Goal: Transaction & Acquisition: Purchase product/service

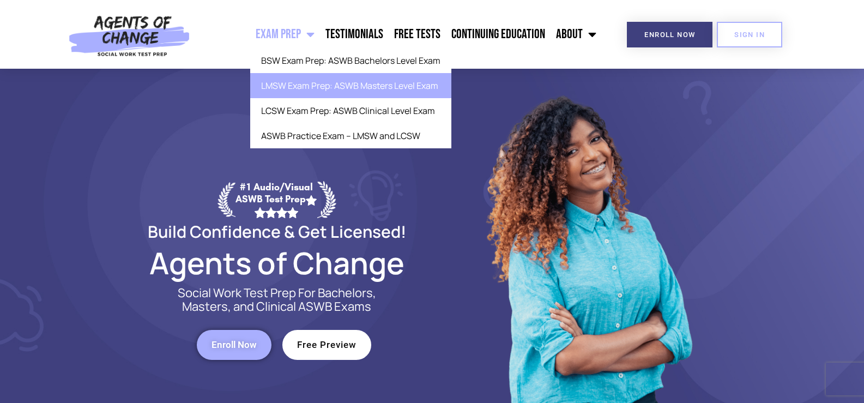
click at [294, 88] on link "LMSW Exam Prep: ASWB Masters Level Exam" at bounding box center [350, 85] width 201 height 25
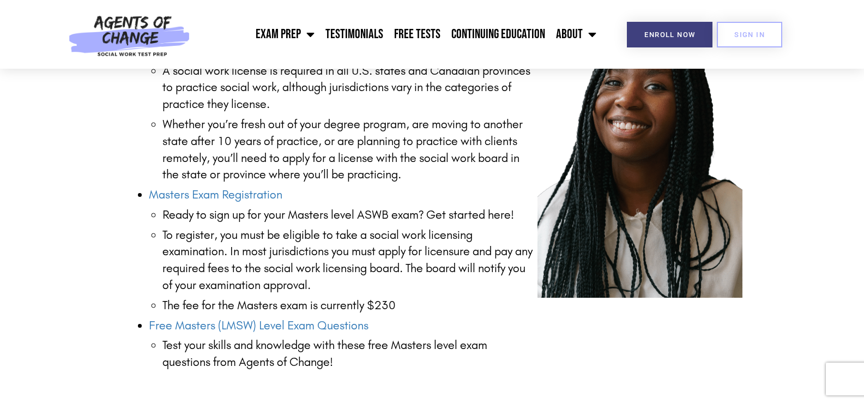
scroll to position [1799, 0]
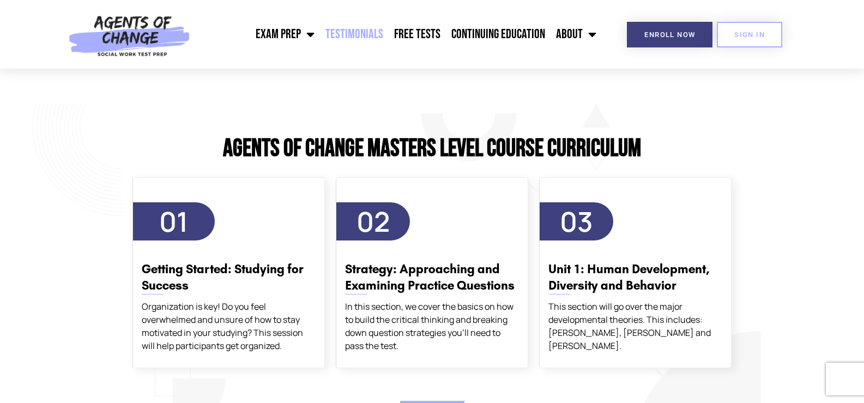
click at [368, 36] on link "Testimonials" at bounding box center [354, 34] width 69 height 27
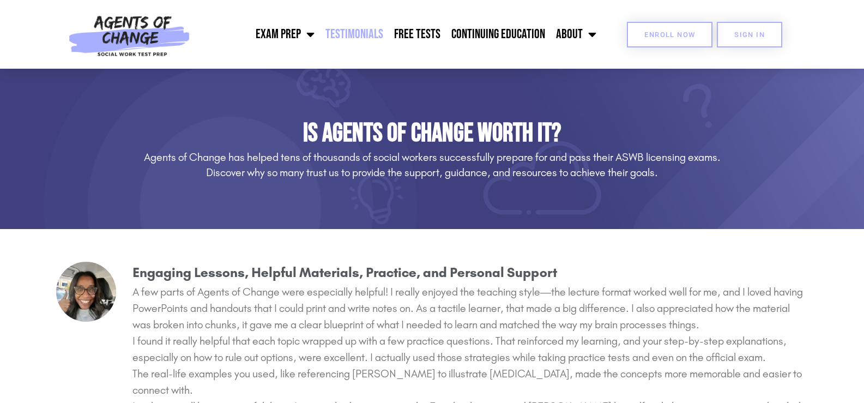
click at [666, 39] on link "Enroll Now" at bounding box center [670, 35] width 86 height 26
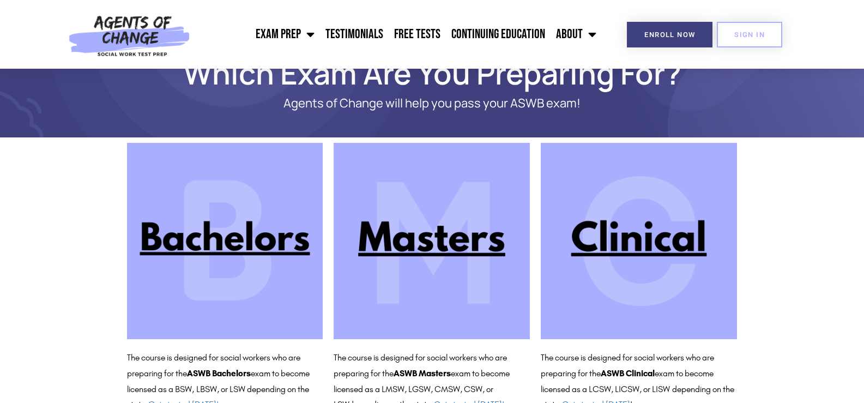
scroll to position [78, 0]
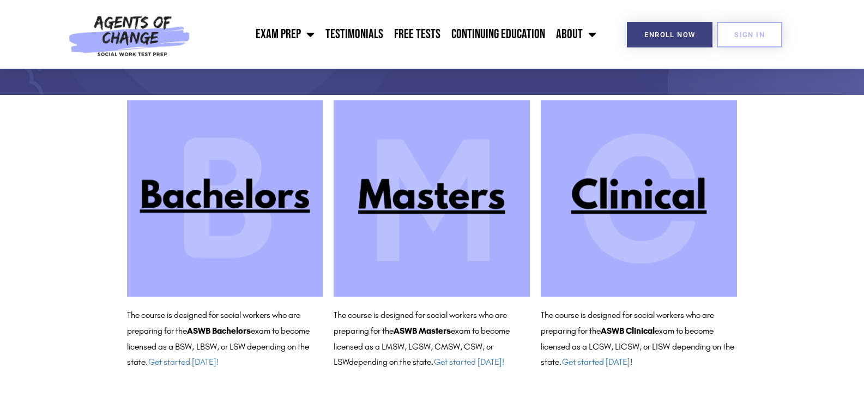
click at [450, 199] on img at bounding box center [432, 198] width 196 height 196
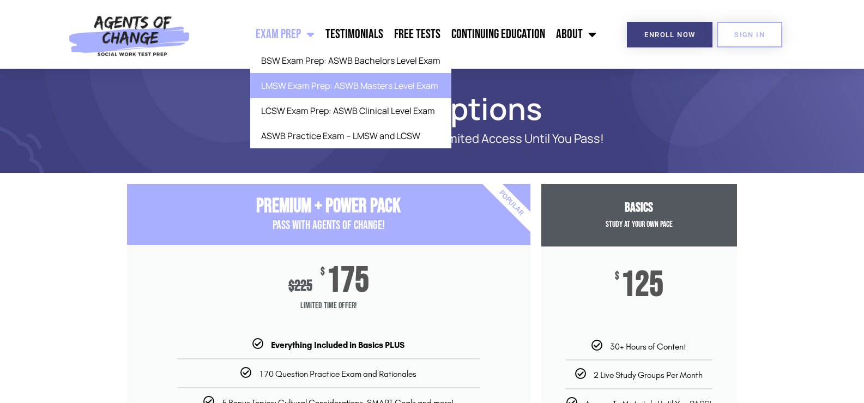
click at [341, 94] on link "LMSW Exam Prep: ASWB Masters Level Exam" at bounding box center [350, 85] width 201 height 25
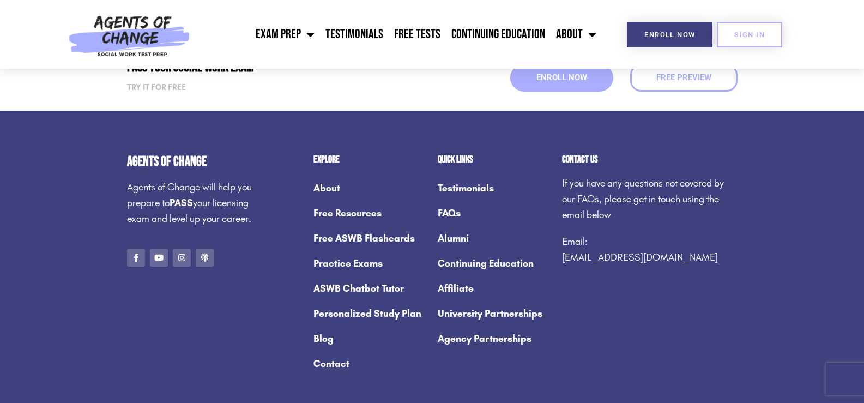
scroll to position [4142, 0]
